Goal: Task Accomplishment & Management: Use online tool/utility

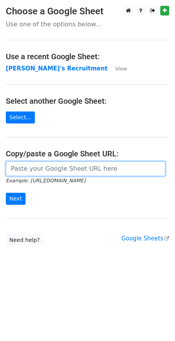
click at [24, 168] on input "url" at bounding box center [85, 168] width 159 height 15
click at [44, 169] on input "url" at bounding box center [85, 168] width 159 height 15
paste input "[URL][DOMAIN_NAME]"
type input "[URL][DOMAIN_NAME]"
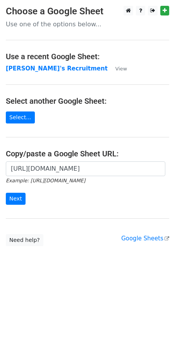
scroll to position [0, 0]
click at [18, 197] on input "Next" at bounding box center [16, 198] width 20 height 12
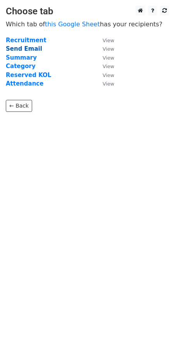
click at [17, 48] on strong "Send Email" at bounding box center [24, 48] width 36 height 7
click at [22, 49] on strong "Send Email" at bounding box center [24, 48] width 36 height 7
